Goal: Information Seeking & Learning: Learn about a topic

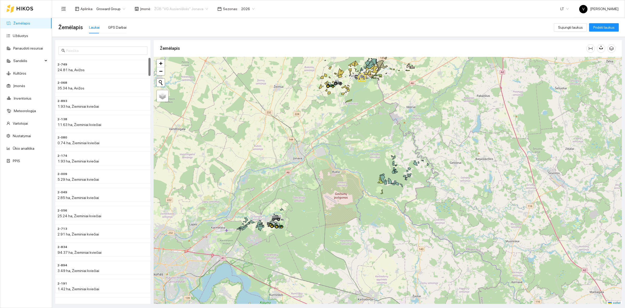
click at [164, 12] on span "ŽŪB "VG Ausieniškės" Jonava" at bounding box center [181, 9] width 54 height 8
click at [181, 27] on div "UAB "Zujų paukštynas" Ukmerge" at bounding box center [178, 27] width 53 height 6
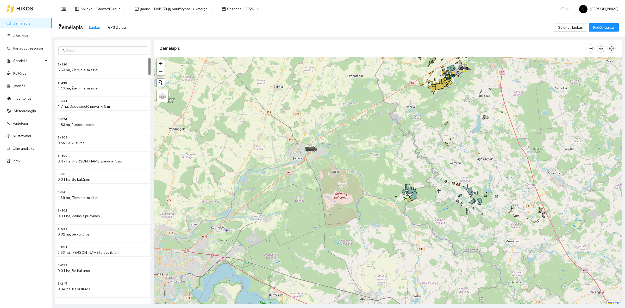
scroll to position [2, 0]
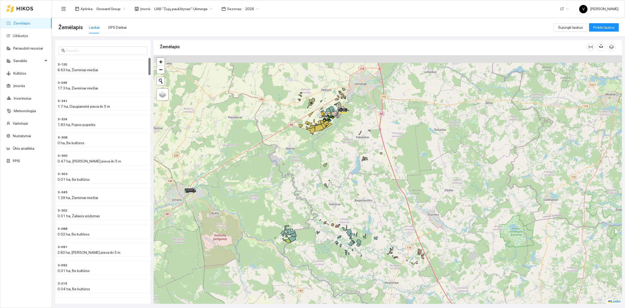
drag, startPoint x: 426, startPoint y: 156, endPoint x: 310, endPoint y: 214, distance: 129.5
click at [311, 215] on div at bounding box center [388, 179] width 468 height 248
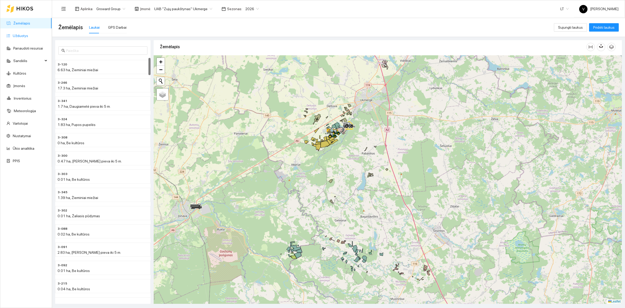
click at [23, 34] on link "Užduotys" at bounding box center [20, 36] width 15 height 4
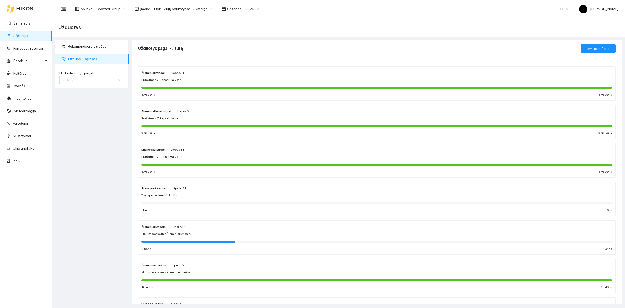
click at [152, 233] on span "Skutimas diskinis Žieminiai kviečiai" at bounding box center [166, 233] width 50 height 5
click at [156, 71] on strong "Žieminiai rapsai" at bounding box center [152, 73] width 23 height 4
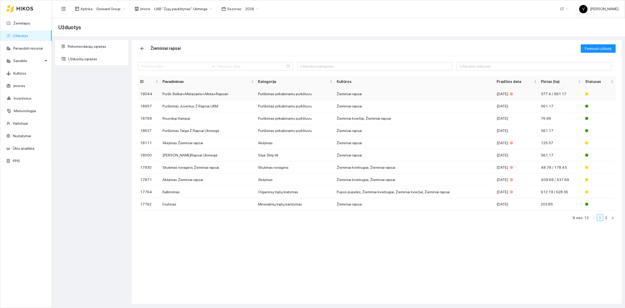
click at [193, 91] on td "Puršk. Belkar+Metazamix+Mota+Rapsan" at bounding box center [208, 94] width 96 height 12
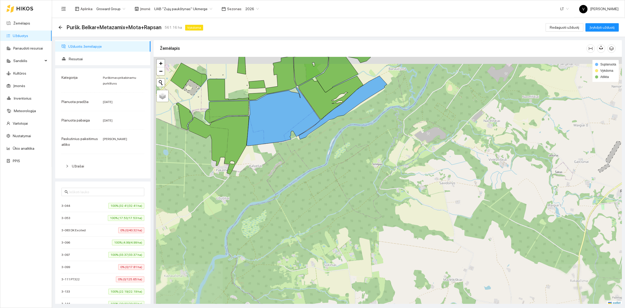
scroll to position [2, 0]
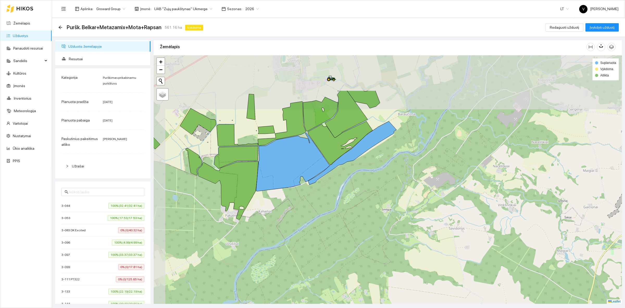
drag, startPoint x: 311, startPoint y: 152, endPoint x: 318, endPoint y: 203, distance: 52.0
click at [318, 203] on div at bounding box center [388, 179] width 468 height 248
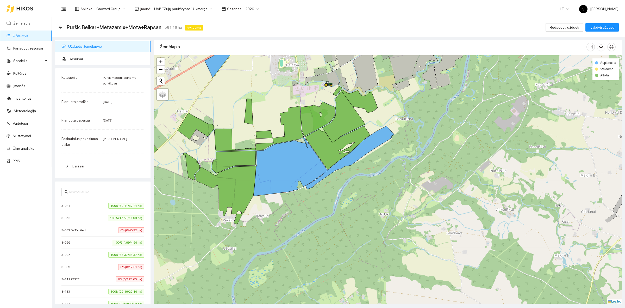
click at [83, 282] on div "3-111 PT322 0% (0/125.65 ha)" at bounding box center [102, 279] width 83 height 6
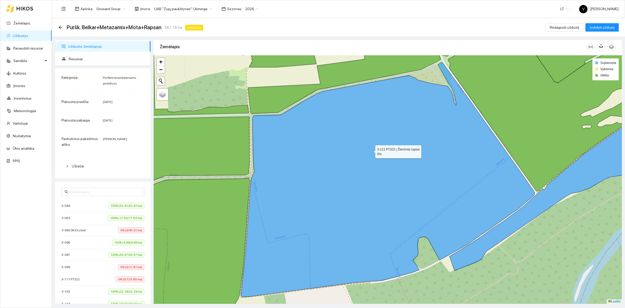
click at [371, 150] on icon at bounding box center [388, 179] width 294 height 234
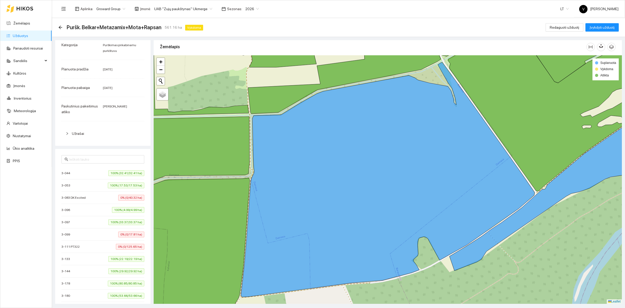
scroll to position [0, 0]
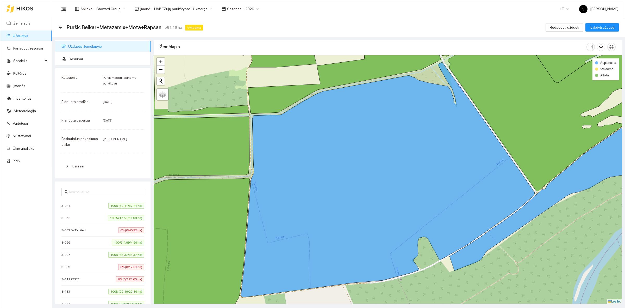
click at [20, 35] on link "Užduotys" at bounding box center [20, 36] width 15 height 4
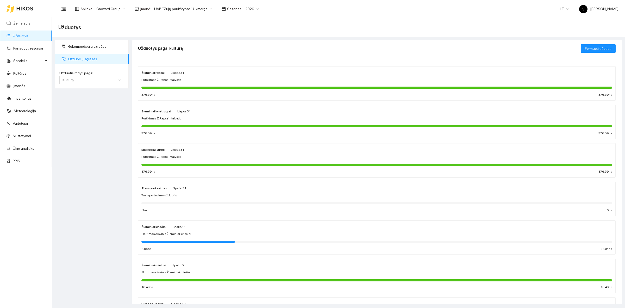
click at [159, 68] on div "Žieminiai rapsai Liepos 31 Purškimas Ž.Rapsai Halvetic 376.59 ha 376.59 ha" at bounding box center [376, 83] width 477 height 34
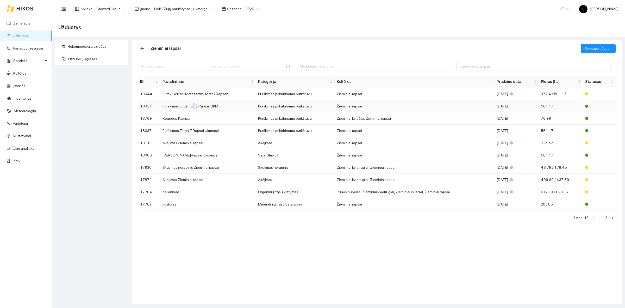
click at [192, 105] on td "Purškimas Juventus Ž.Rapsai UKM" at bounding box center [208, 106] width 96 height 12
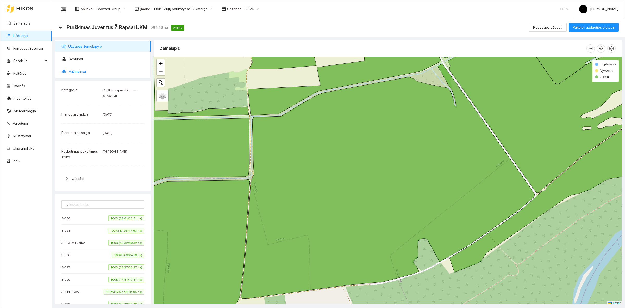
click at [85, 68] on span "Važiavimai" at bounding box center [108, 71] width 78 height 10
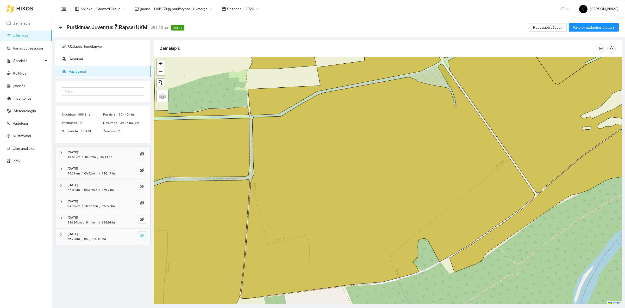
click at [142, 236] on icon "eye-invisible" at bounding box center [142, 235] width 4 height 4
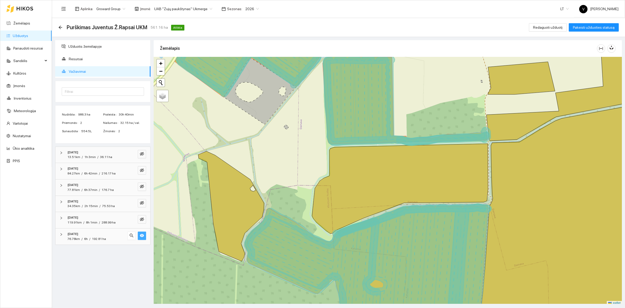
click at [140, 234] on icon "eye" at bounding box center [142, 235] width 4 height 4
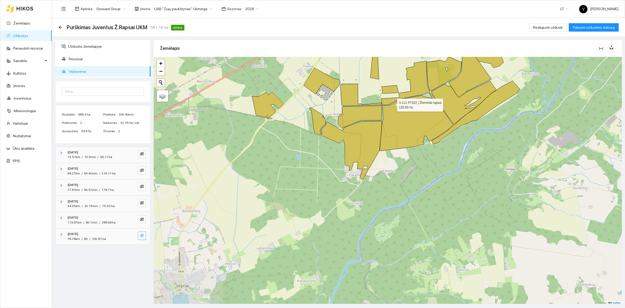
scroll to position [2, 0]
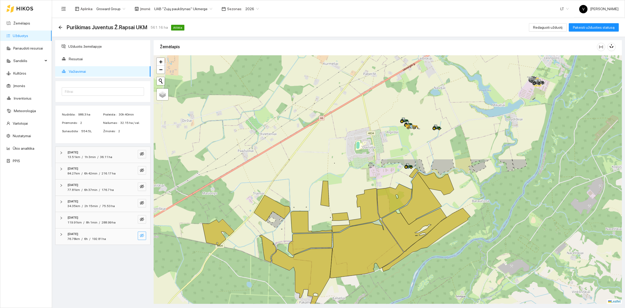
drag, startPoint x: 412, startPoint y: 111, endPoint x: 367, endPoint y: 220, distance: 118.0
click at [367, 220] on icon at bounding box center [356, 210] width 48 height 44
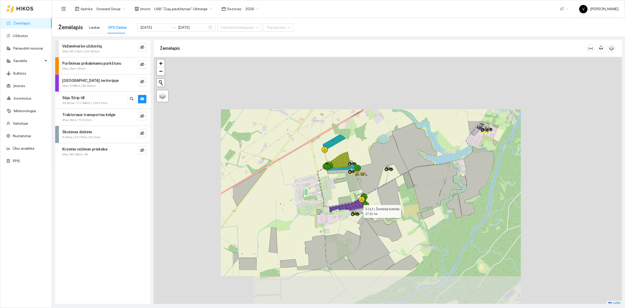
scroll to position [2, 0]
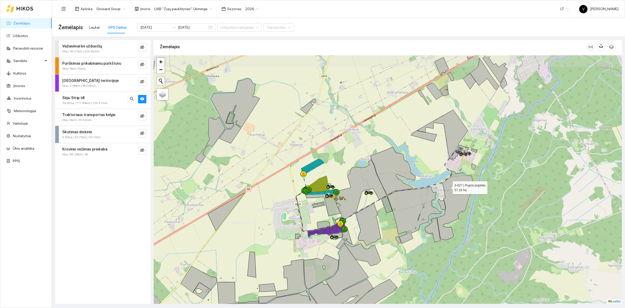
drag, startPoint x: 468, startPoint y: 163, endPoint x: 448, endPoint y: 186, distance: 30.8
click at [448, 186] on icon at bounding box center [455, 204] width 36 height 69
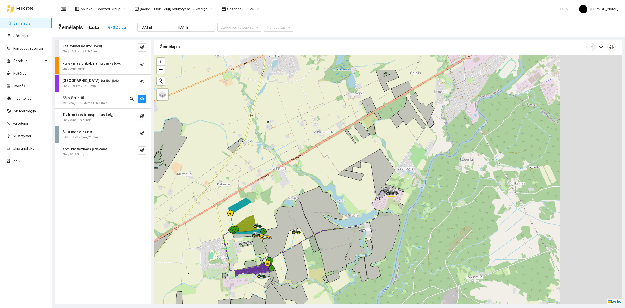
drag, startPoint x: 435, startPoint y: 136, endPoint x: 360, endPoint y: 178, distance: 86.0
click at [360, 178] on icon at bounding box center [351, 175] width 26 height 11
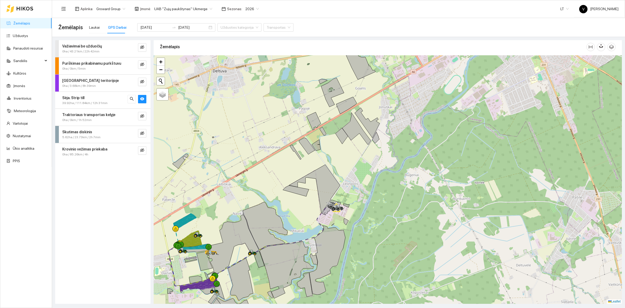
drag, startPoint x: 473, startPoint y: 215, endPoint x: 456, endPoint y: 214, distance: 17.0
click at [456, 214] on div at bounding box center [388, 179] width 468 height 248
